Goal: Book appointment/travel/reservation

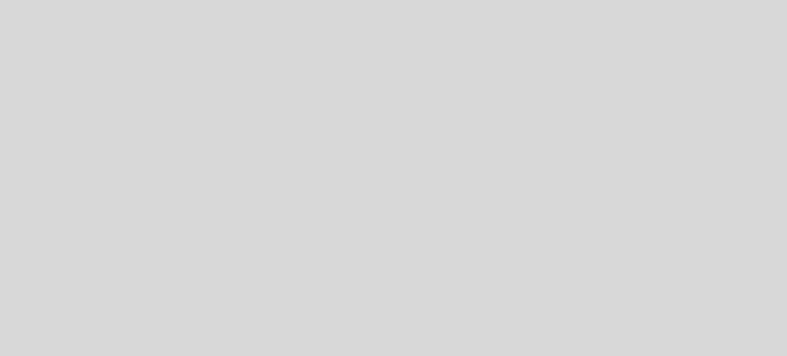
select select "es"
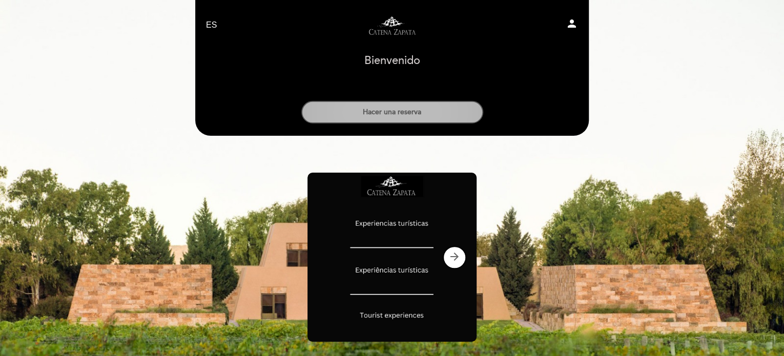
click at [395, 109] on button "Hacer una reserva" at bounding box center [392, 112] width 182 height 23
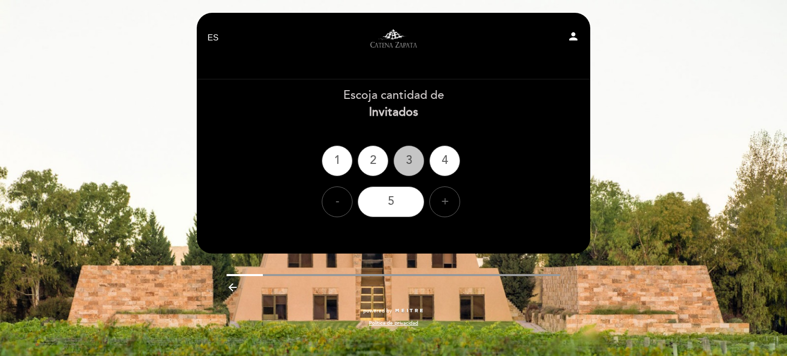
click at [402, 173] on div "3" at bounding box center [409, 161] width 31 height 31
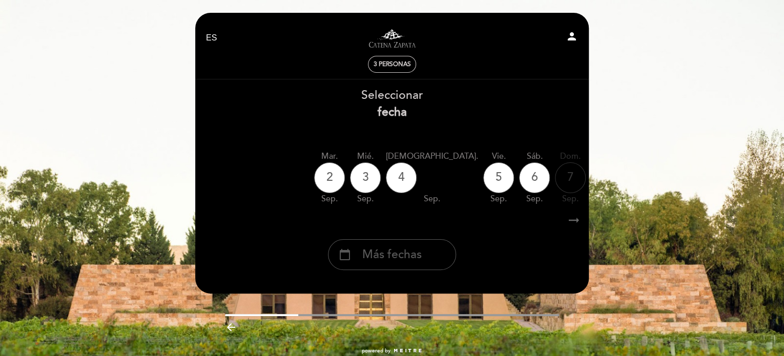
click at [427, 253] on div "calendar_today Más fechas" at bounding box center [392, 254] width 128 height 31
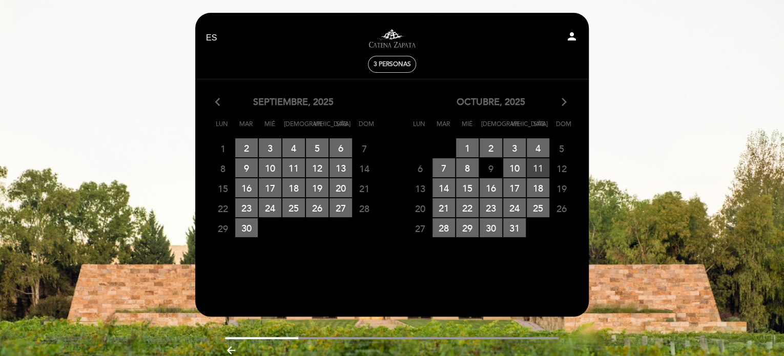
click at [536, 172] on span "11 RESERVAS DISPONIBLES" at bounding box center [538, 167] width 23 height 19
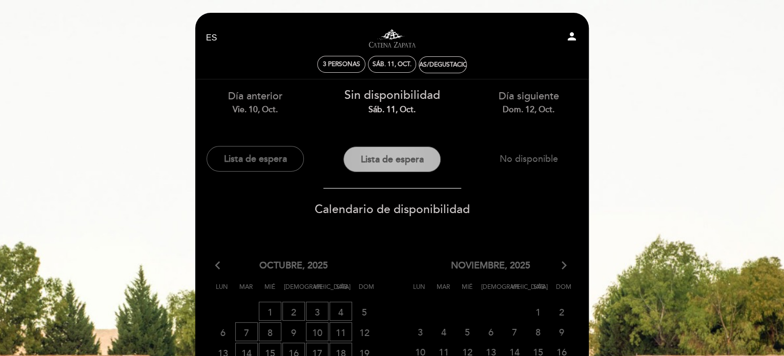
click at [388, 164] on button "Lista de espera" at bounding box center [391, 160] width 97 height 26
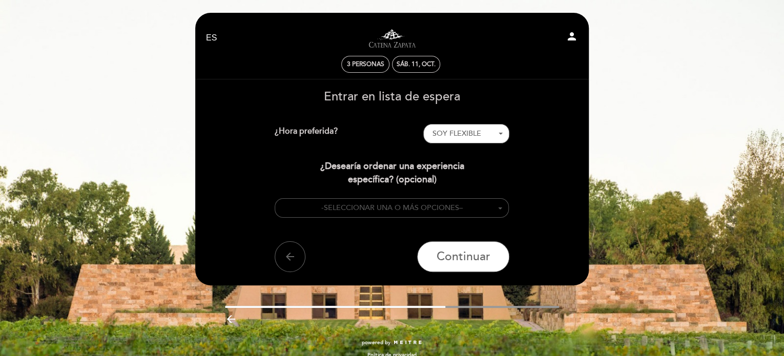
click at [442, 207] on span "SELECCIONAR UNA O MÁS OPCIONES" at bounding box center [390, 207] width 135 height 9
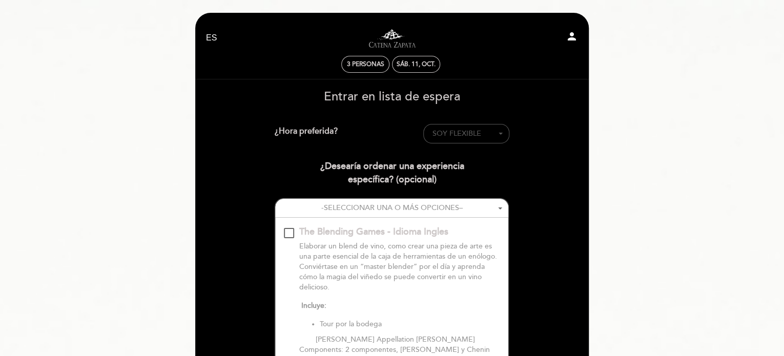
click at [454, 135] on span "SOY FLEXIBLE" at bounding box center [456, 133] width 49 height 9
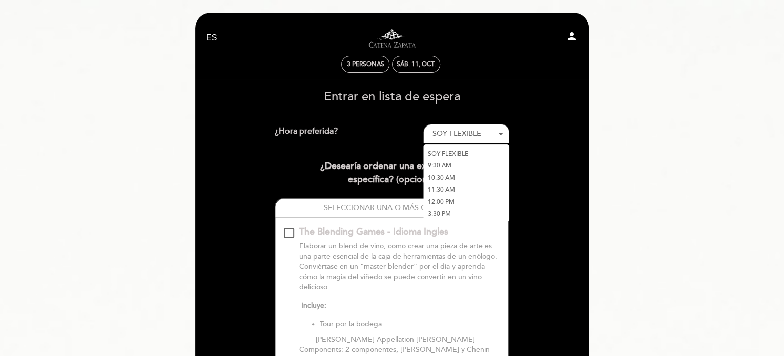
click at [453, 200] on link "12:00 PM" at bounding box center [466, 202] width 86 height 12
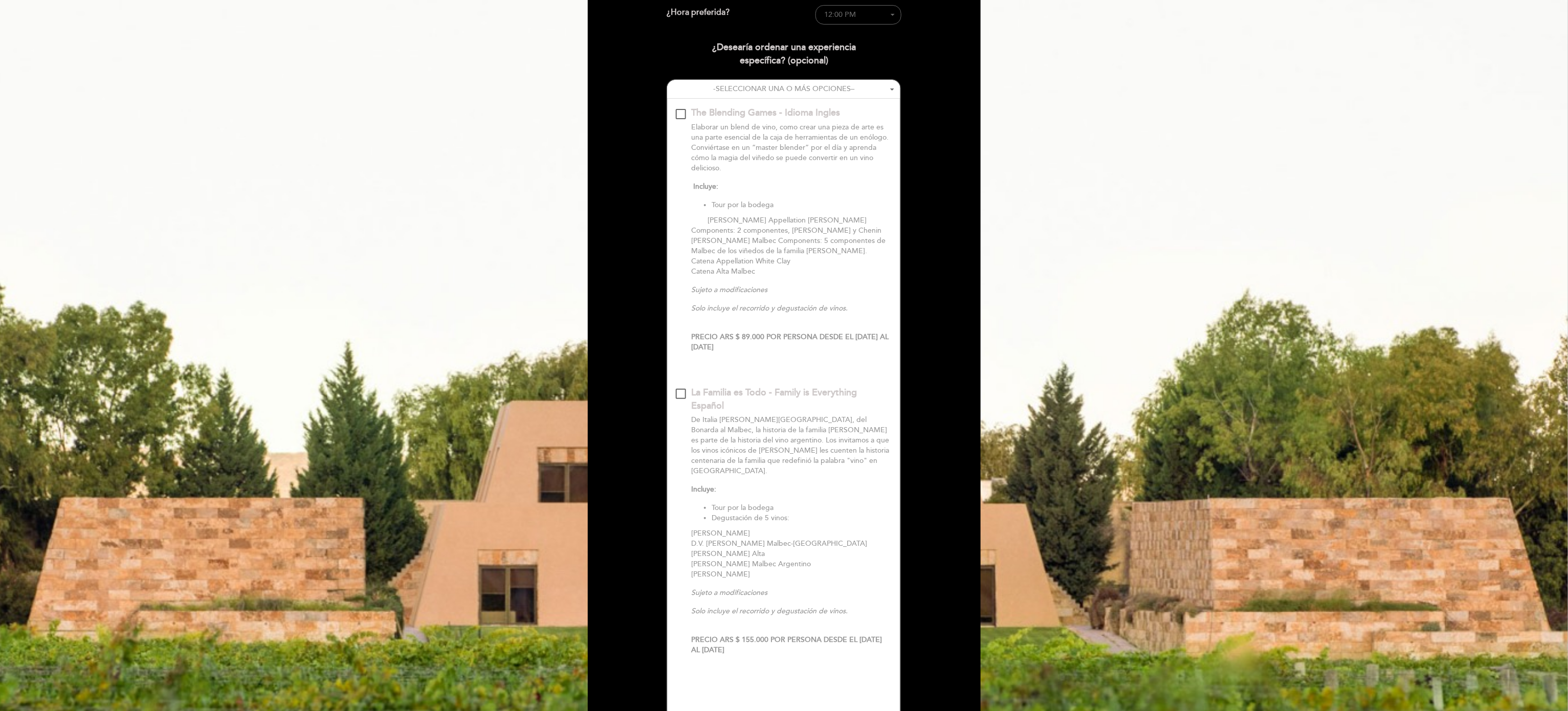
scroll to position [154, 0]
